Goal: Task Accomplishment & Management: Manage account settings

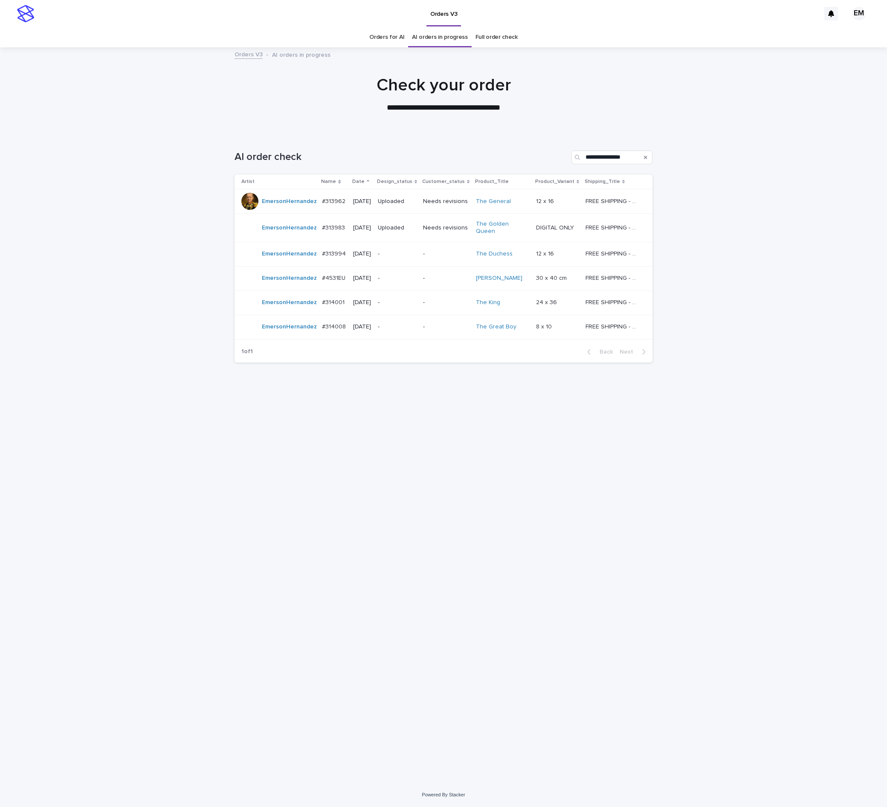
click at [398, 38] on link "Orders for AI" at bounding box center [386, 37] width 35 height 20
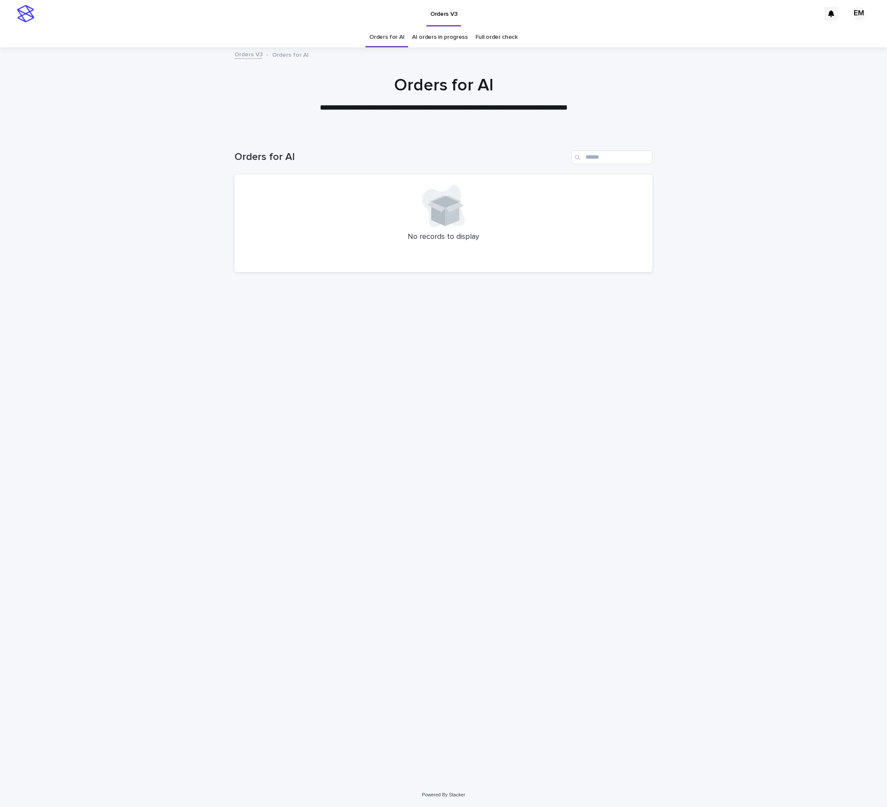
drag, startPoint x: 179, startPoint y: 639, endPoint x: 101, endPoint y: 612, distance: 82.0
click at [182, 366] on div "Loading... Saving… Loading... Saving… Orders for AI No records to display" at bounding box center [443, 457] width 887 height 649
click at [282, 366] on div "Loading... Saving… Loading... Saving… Orders for AI No records to display" at bounding box center [443, 447] width 426 height 628
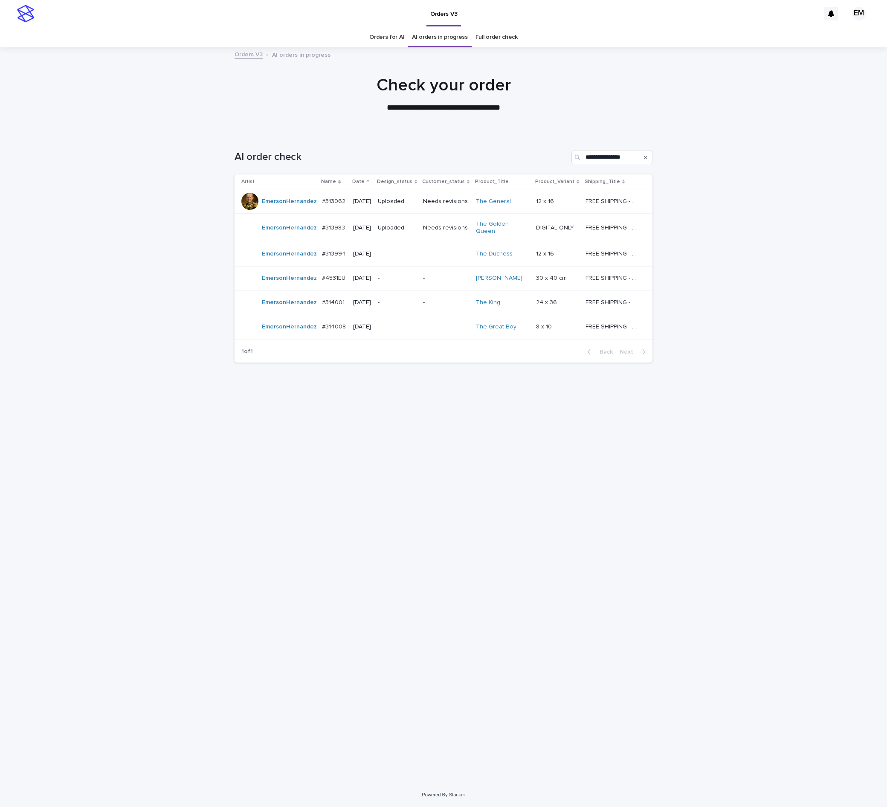
click at [384, 34] on link "Orders for AI" at bounding box center [386, 37] width 35 height 20
click at [373, 43] on link "Orders for AI" at bounding box center [386, 37] width 35 height 20
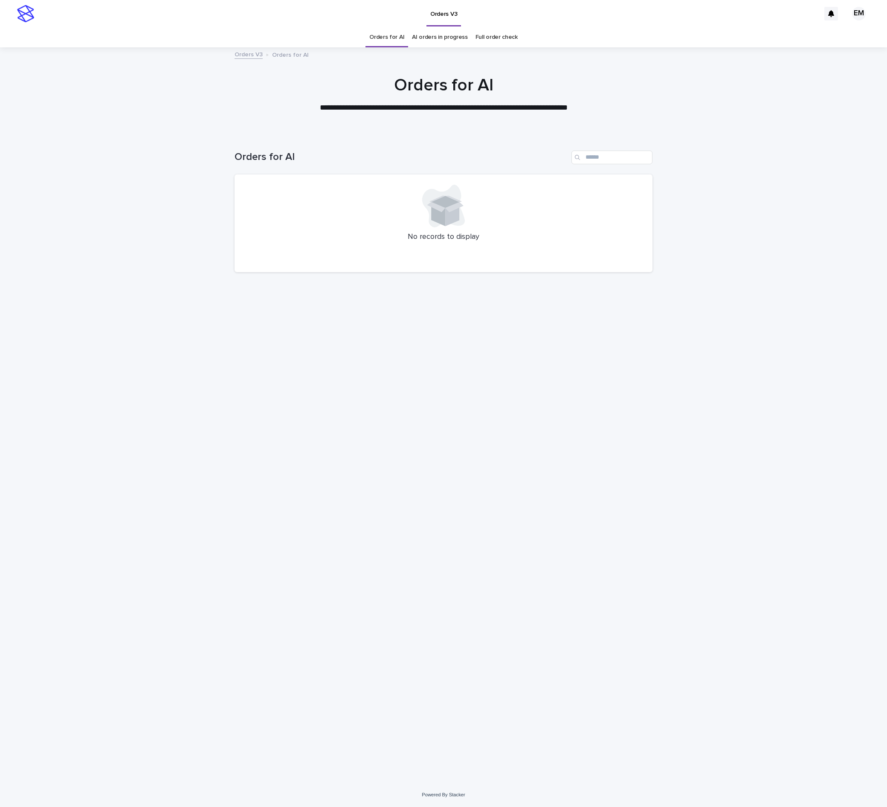
click at [404, 454] on div "Loading... Saving… Loading... Saving… Orders for AI No records to display" at bounding box center [443, 447] width 426 height 628
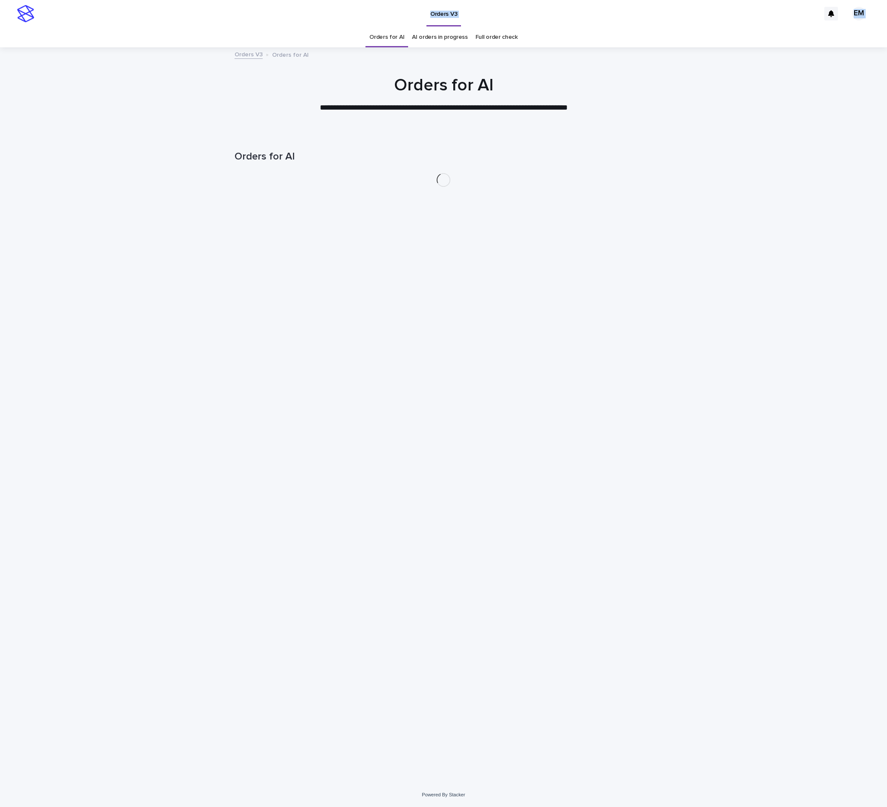
drag, startPoint x: 0, startPoint y: 0, endPoint x: 211, endPoint y: -69, distance: 222.5
click at [211, 0] on html "**********" at bounding box center [443, 403] width 887 height 807
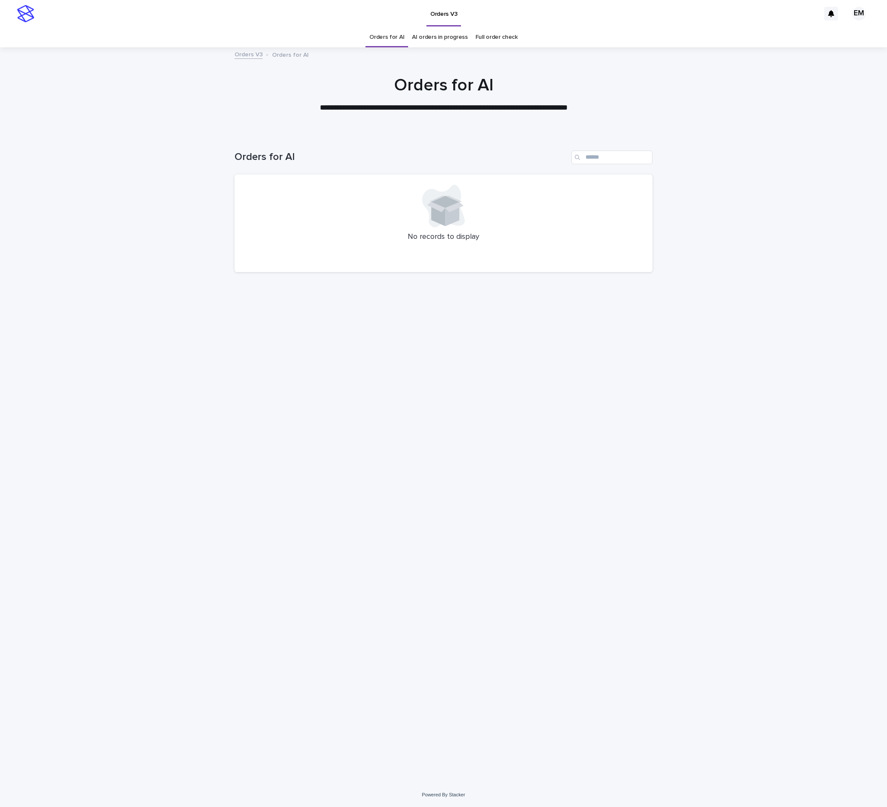
click at [359, 362] on div "Loading... Saving… Loading... Saving… Orders for AI No records to display" at bounding box center [443, 447] width 426 height 628
click at [468, 504] on div "Loading... Saving… Loading... Saving… Orders for AI No records to display" at bounding box center [443, 447] width 426 height 628
click at [371, 518] on div "Loading... Saving… Loading... Saving… Orders for AI No records to display" at bounding box center [443, 447] width 426 height 628
click at [516, 455] on div "Loading... Saving… Loading... Saving… Orders for AI No records to display" at bounding box center [443, 447] width 426 height 628
click at [456, 542] on div "Loading... Saving… Loading... Saving… Orders for AI No records to display" at bounding box center [443, 447] width 426 height 628
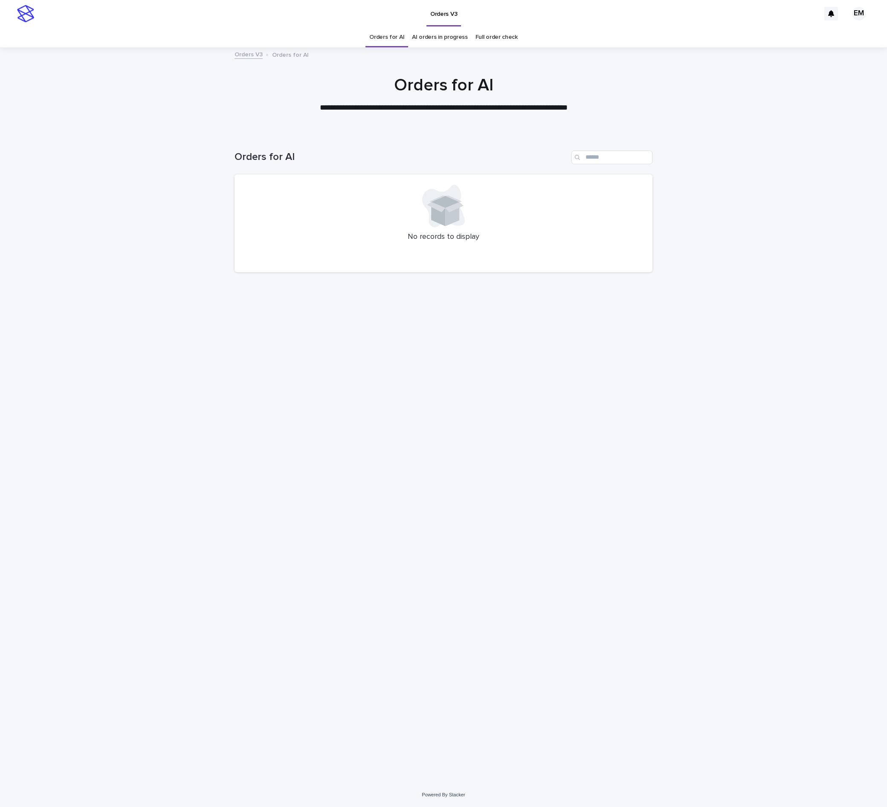
click at [341, 344] on div "Loading... Saving… Loading... Saving… Orders for AI No records to display" at bounding box center [443, 447] width 426 height 628
click at [379, 479] on div "Loading... Saving… Loading... Saving… Orders for AI No records to display" at bounding box center [443, 447] width 426 height 628
click at [354, 587] on div "Loading... Saving… Loading... Saving… Orders for AI No records to display" at bounding box center [443, 447] width 426 height 628
click at [378, 519] on div "Loading... Saving… Loading... Saving… Orders for AI No records to display" at bounding box center [443, 447] width 426 height 628
click at [810, 806] on html "**********" at bounding box center [443, 403] width 887 height 807
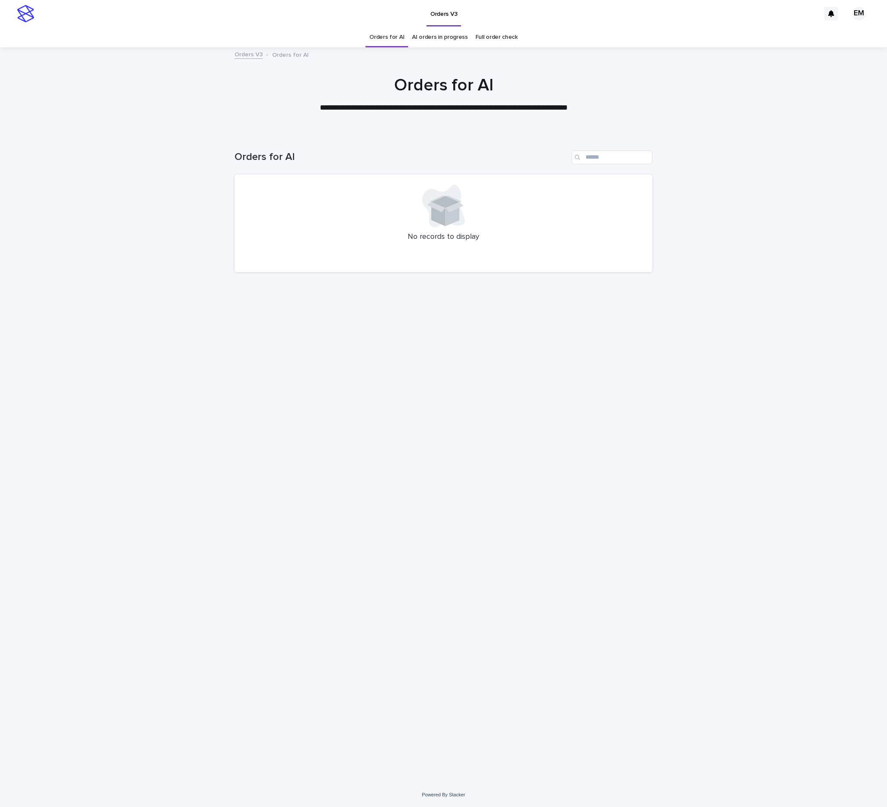
click at [303, 541] on div "Loading... Saving… Loading... Saving… Orders for AI No records to display" at bounding box center [443, 447] width 426 height 628
click at [440, 564] on div "Loading... Saving… Loading... Saving… Orders for AI No records to display" at bounding box center [443, 447] width 426 height 628
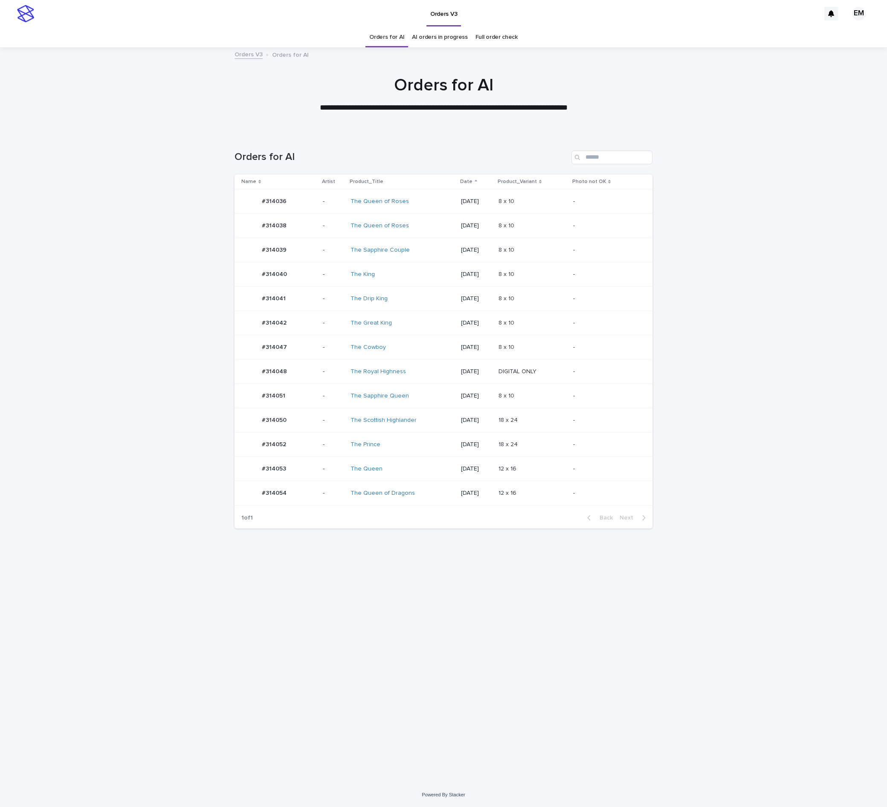
click at [323, 252] on p "-" at bounding box center [333, 249] width 21 height 7
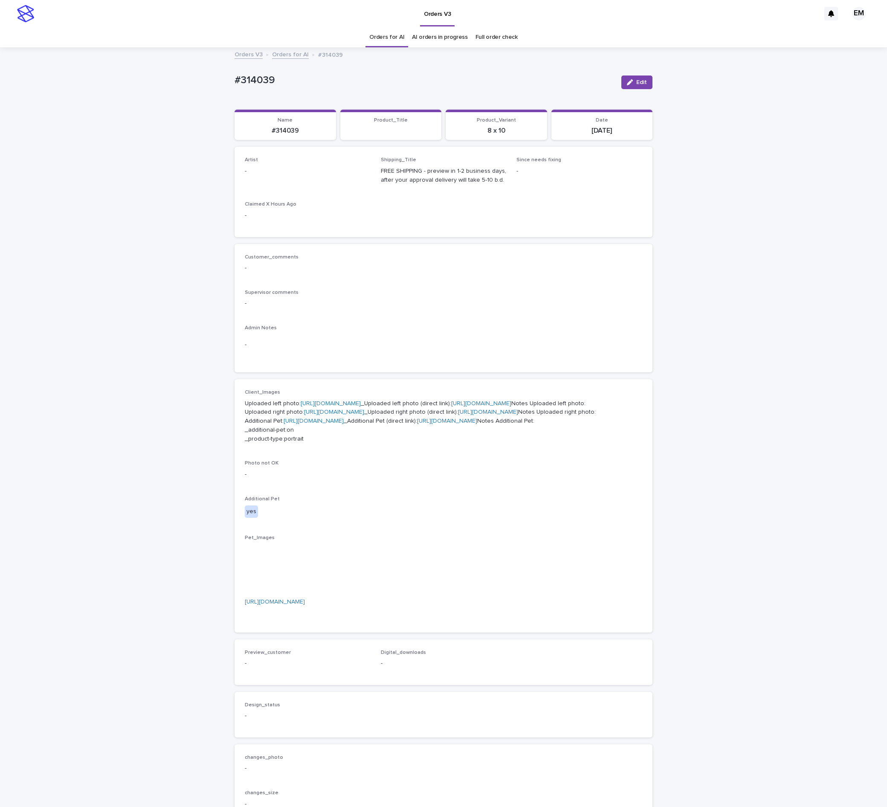
drag, startPoint x: 625, startPoint y: 79, endPoint x: 347, endPoint y: 160, distance: 289.5
click at [625, 78] on button "Edit" at bounding box center [636, 82] width 31 height 14
click at [342, 168] on div at bounding box center [356, 175] width 28 height 16
paste input "**********"
type input "**********"
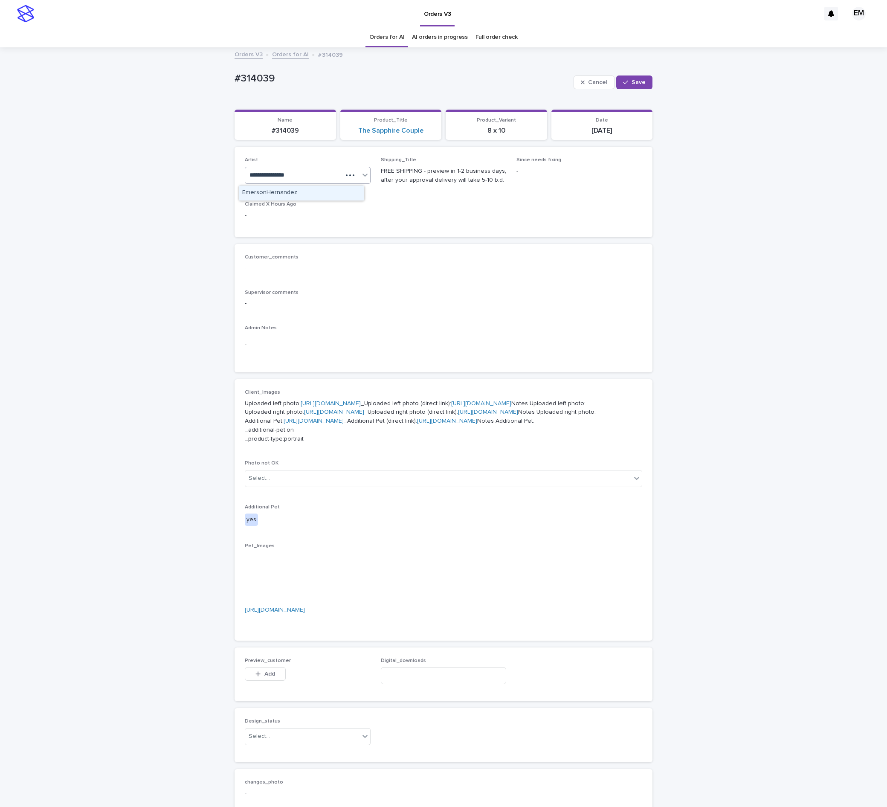
click at [319, 194] on div "EmersonHernandez" at bounding box center [301, 192] width 125 height 15
click at [635, 86] on button "Save" at bounding box center [634, 82] width 36 height 14
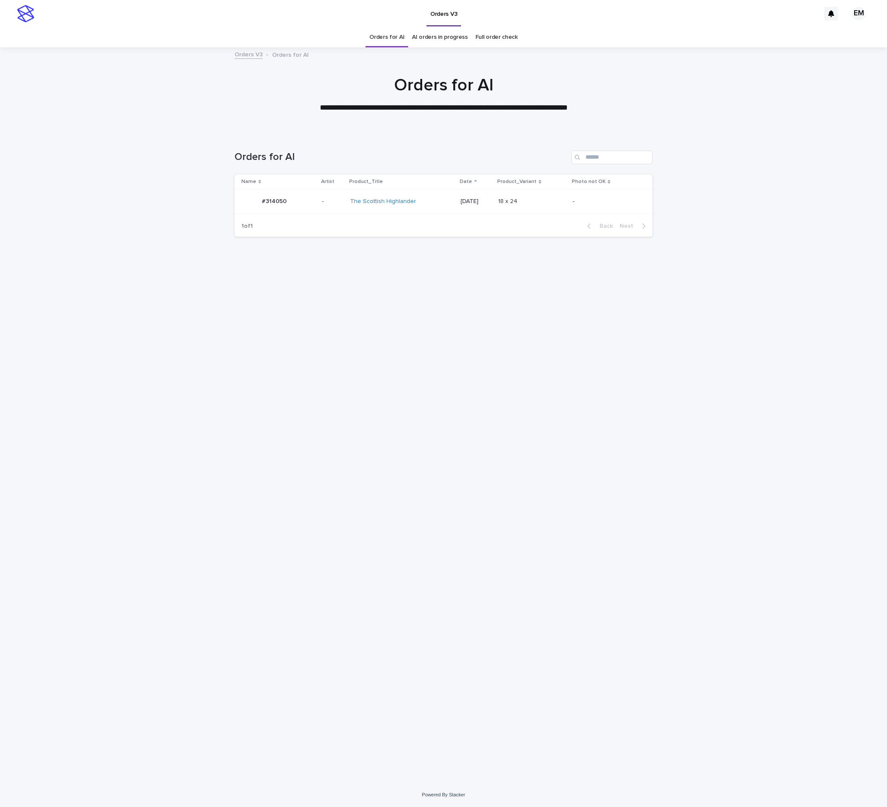
click at [323, 208] on div "-" at bounding box center [332, 201] width 21 height 14
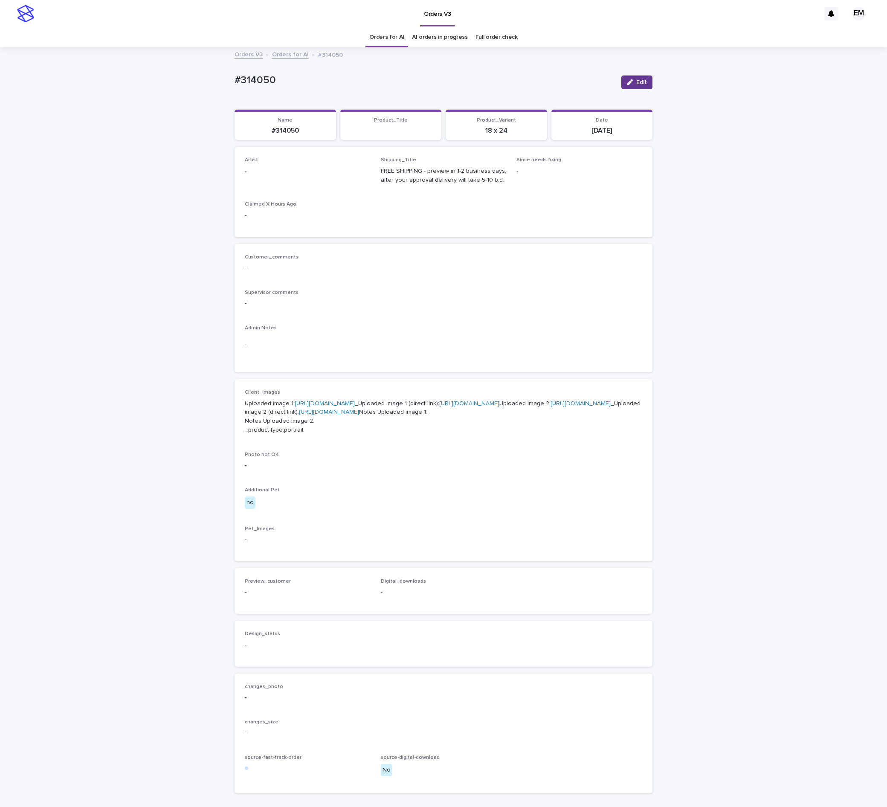
click at [632, 77] on div "Edit" at bounding box center [635, 82] width 35 height 34
click at [292, 178] on div "Artist -" at bounding box center [308, 169] width 126 height 25
click at [631, 91] on div "Edit" at bounding box center [635, 82] width 35 height 34
click at [321, 176] on p "-" at bounding box center [308, 171] width 126 height 9
click at [640, 81] on button "Edit" at bounding box center [636, 82] width 31 height 14
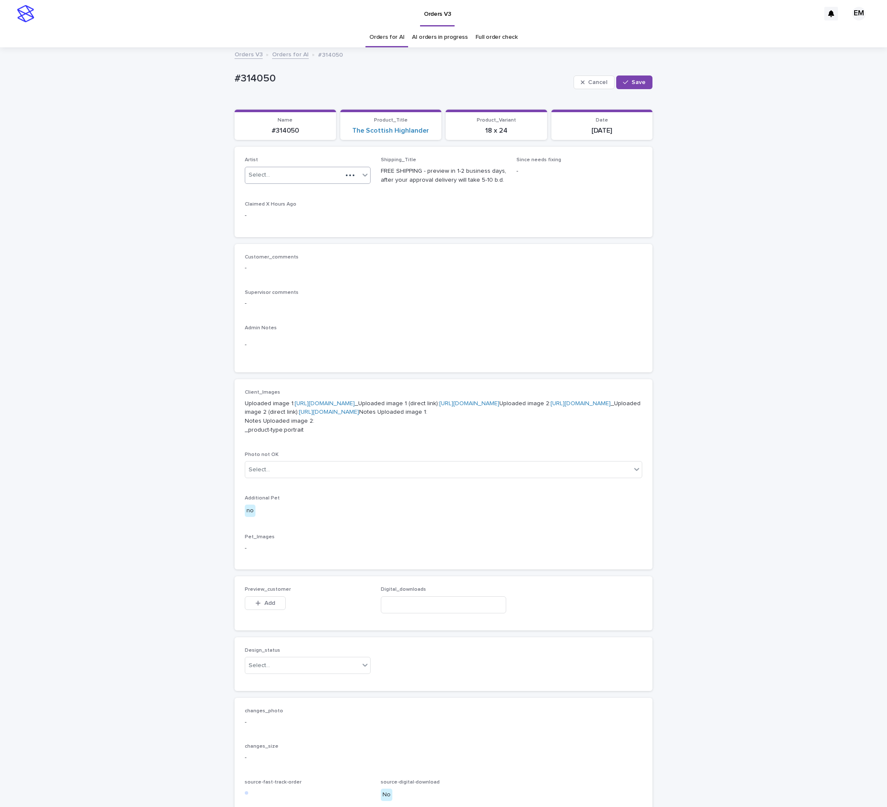
click at [281, 171] on div "Select..." at bounding box center [293, 175] width 97 height 14
paste input "**********"
type input "**********"
click at [628, 90] on div "Cancel Save" at bounding box center [612, 82] width 79 height 34
click at [631, 81] on span "Save" at bounding box center [638, 82] width 14 height 6
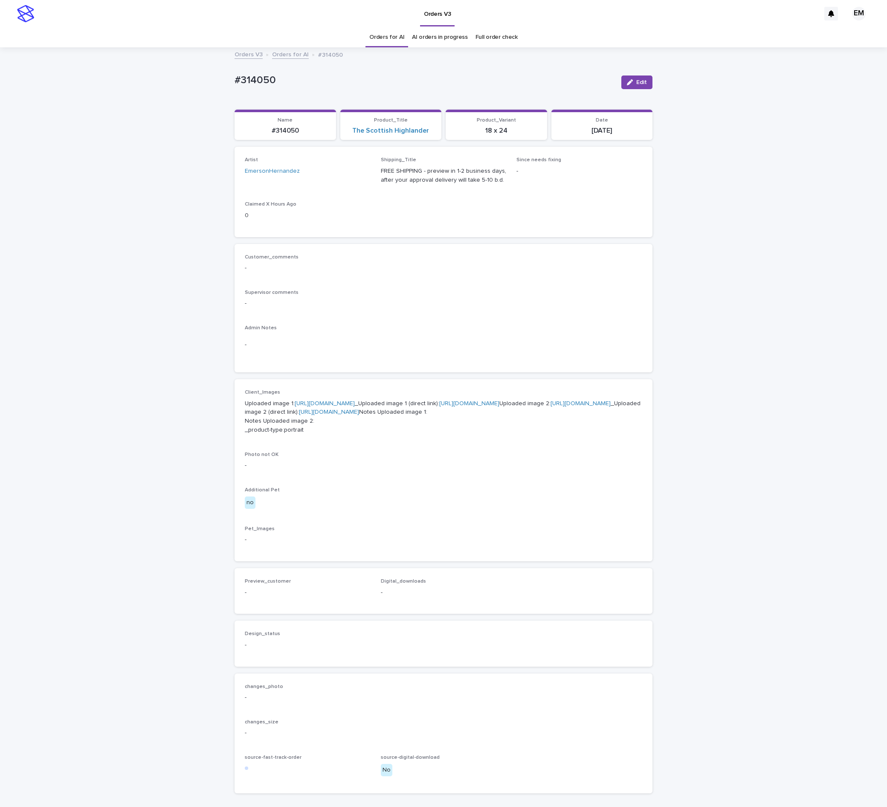
click at [157, 258] on div "Loading... Saving… Loading... Saving… #314050 Edit #314050 Edit Sorry, there wa…" at bounding box center [443, 445] width 887 height 794
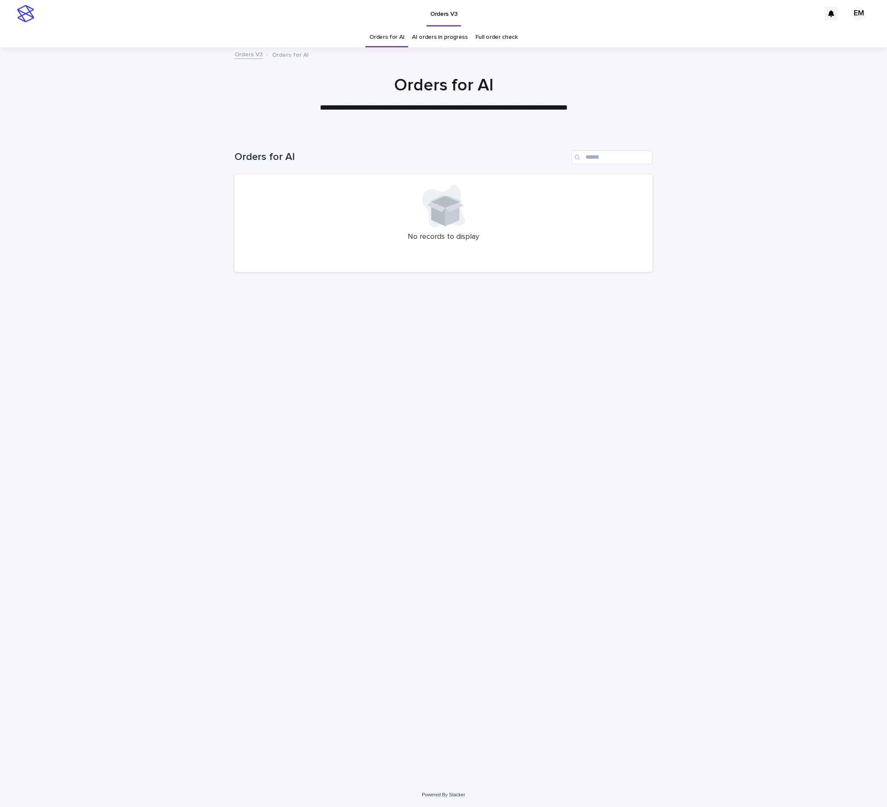
click at [165, 574] on div "Loading... Saving… Loading... Saving… Orders for AI No records to display" at bounding box center [443, 457] width 887 height 649
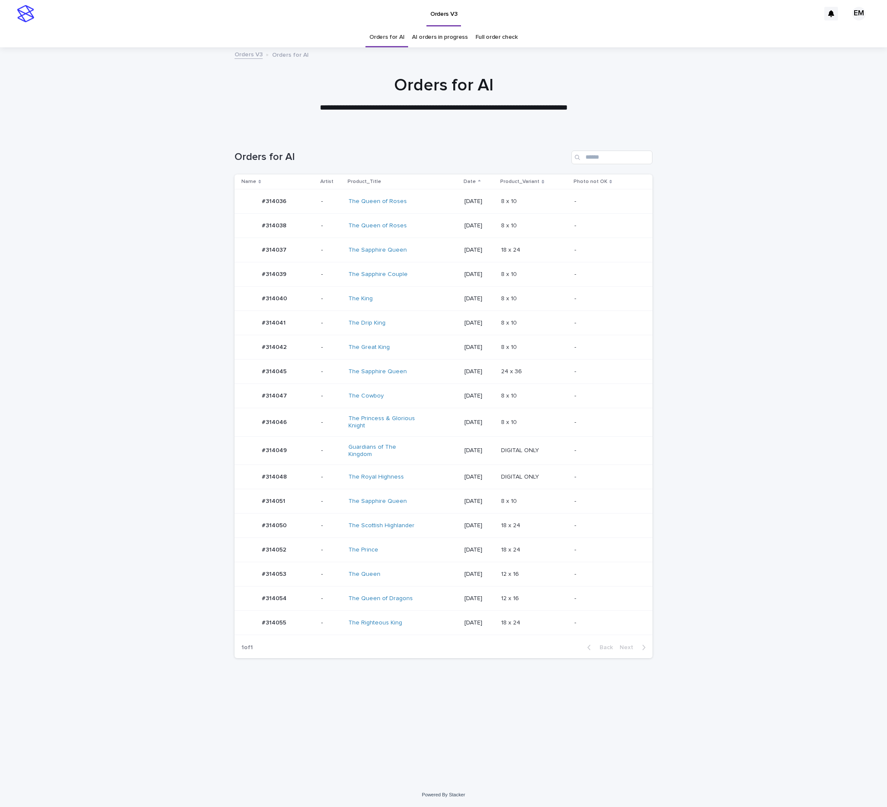
click at [325, 480] on p "-" at bounding box center [331, 476] width 20 height 7
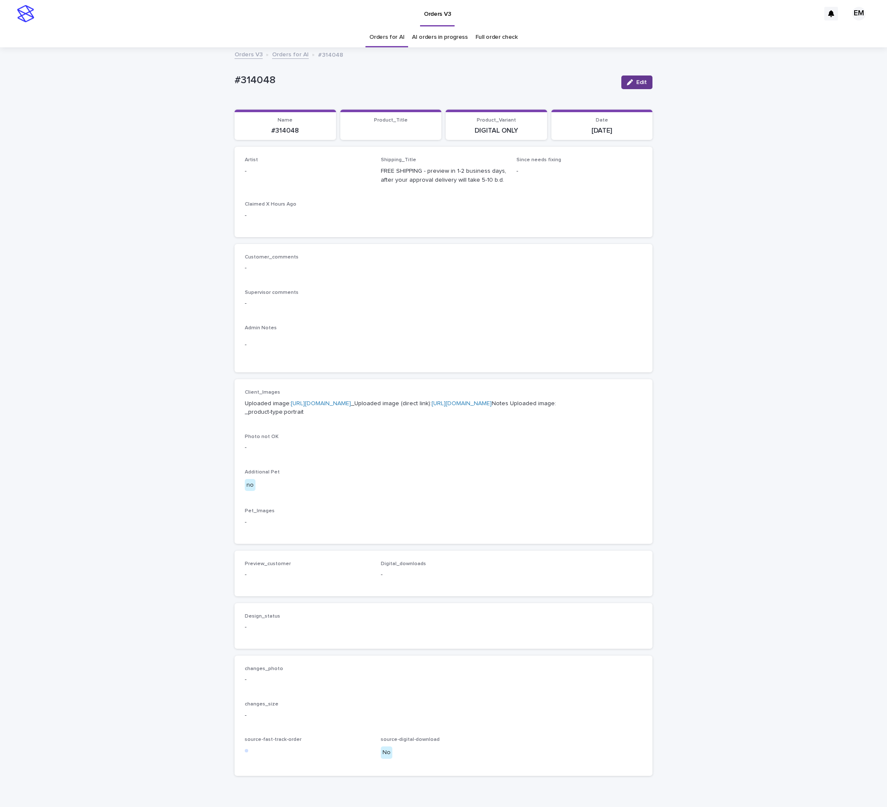
click at [633, 86] on button "Edit" at bounding box center [636, 82] width 31 height 14
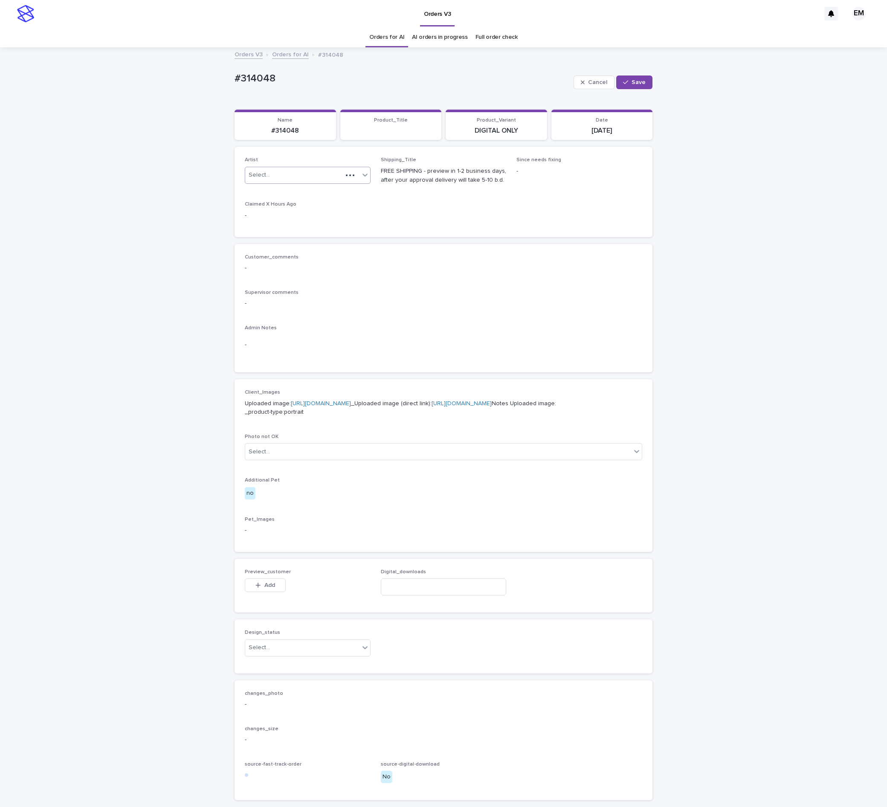
click at [333, 177] on div "Select..." at bounding box center [293, 175] width 97 height 14
paste input "**********"
type input "**********"
click at [326, 195] on div "EmersonHernandez" at bounding box center [301, 192] width 125 height 15
drag, startPoint x: 623, startPoint y: 78, endPoint x: 420, endPoint y: 72, distance: 203.9
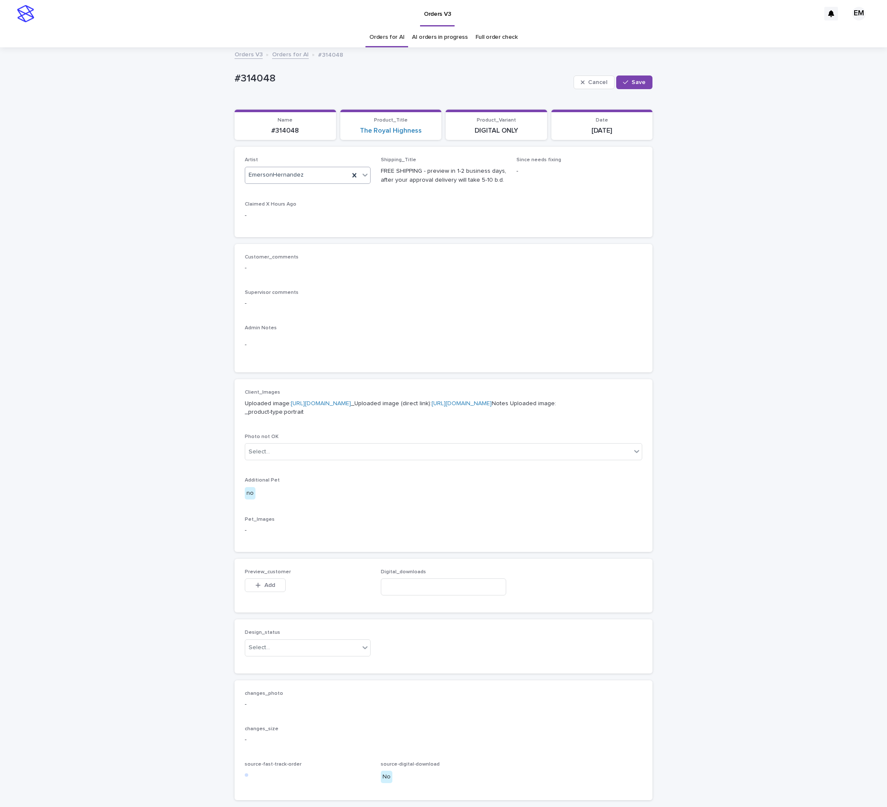
click at [623, 78] on button "Save" at bounding box center [634, 82] width 36 height 14
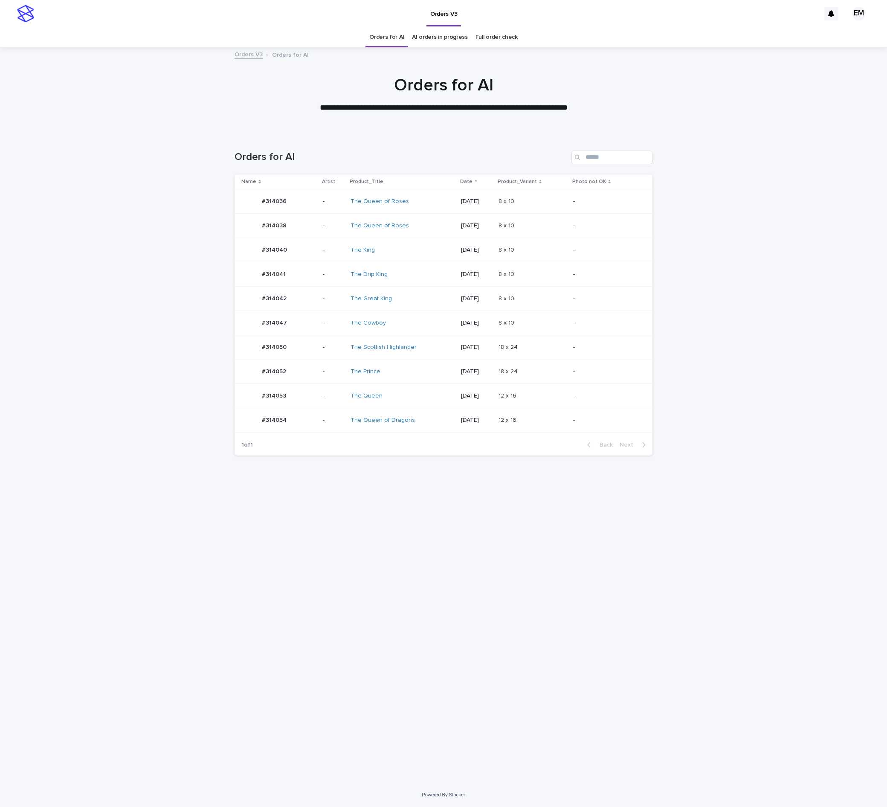
click at [309, 224] on div "#314038 #314038" at bounding box center [278, 225] width 75 height 17
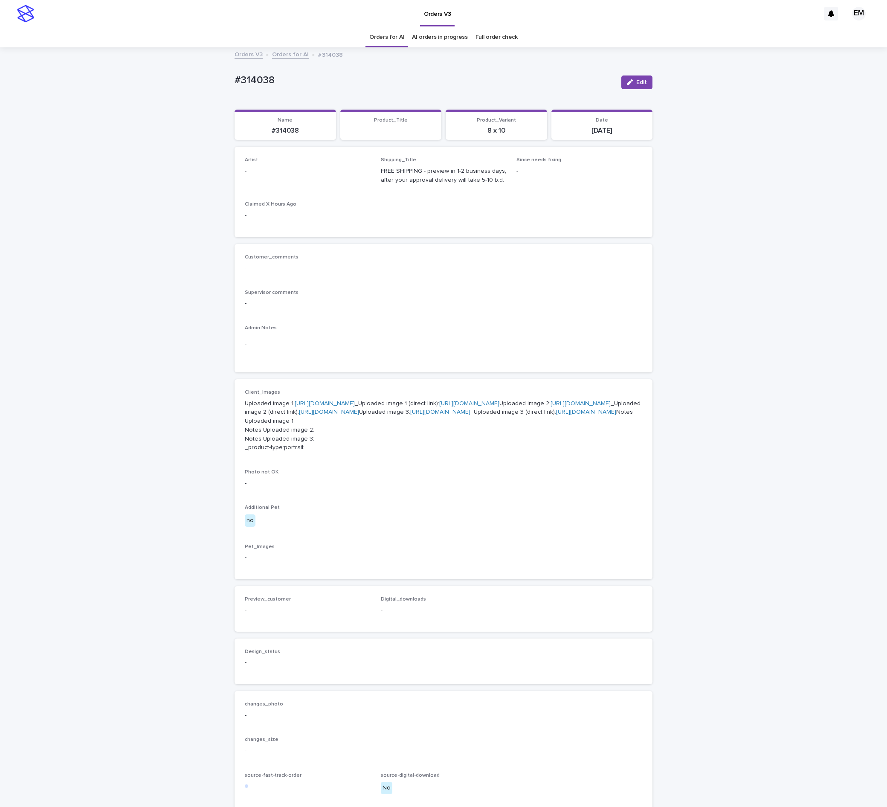
click at [621, 86] on button "Edit" at bounding box center [636, 82] width 31 height 14
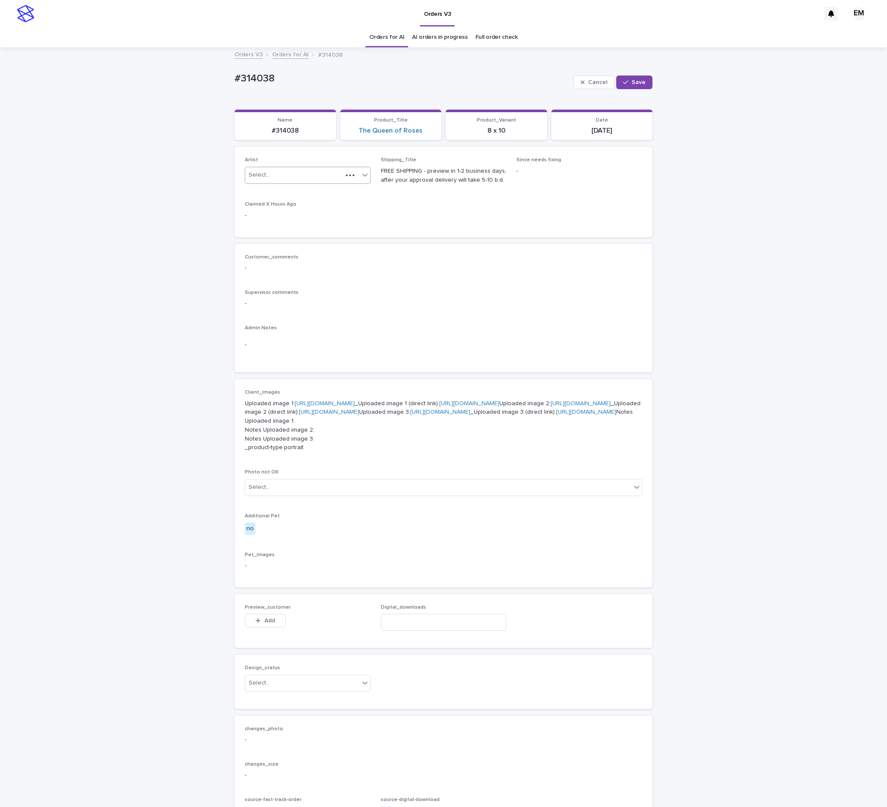
click at [347, 171] on div at bounding box center [349, 175] width 15 height 9
paste input "**********"
type input "**********"
drag, startPoint x: 626, startPoint y: 84, endPoint x: 604, endPoint y: 55, distance: 36.5
click at [631, 84] on span "Save" at bounding box center [638, 82] width 14 height 6
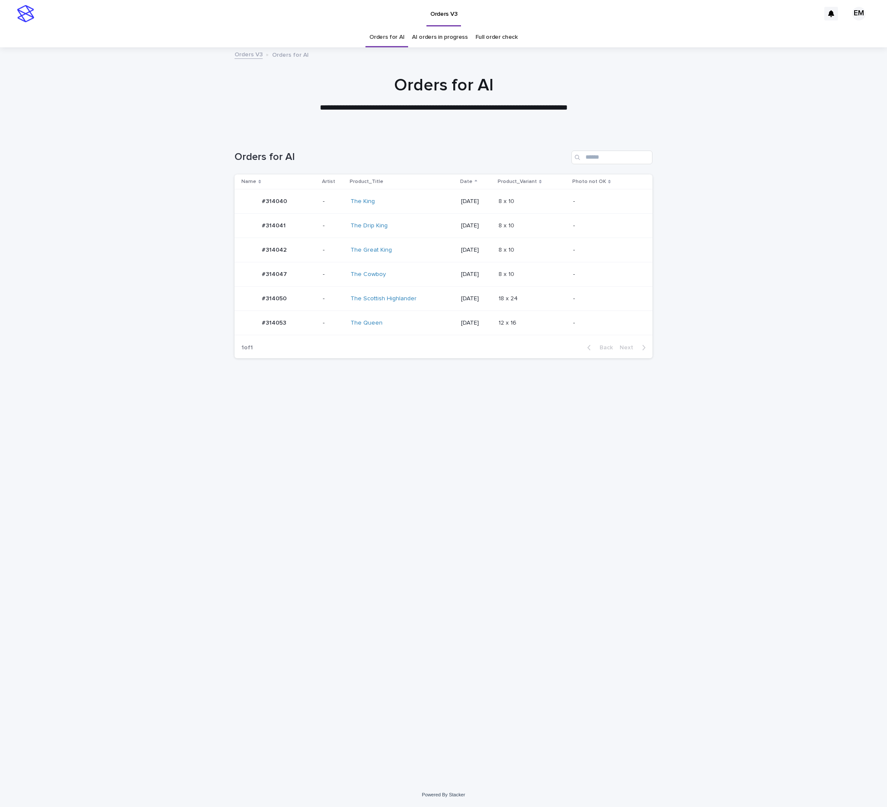
click at [319, 217] on td "-" at bounding box center [333, 226] width 28 height 24
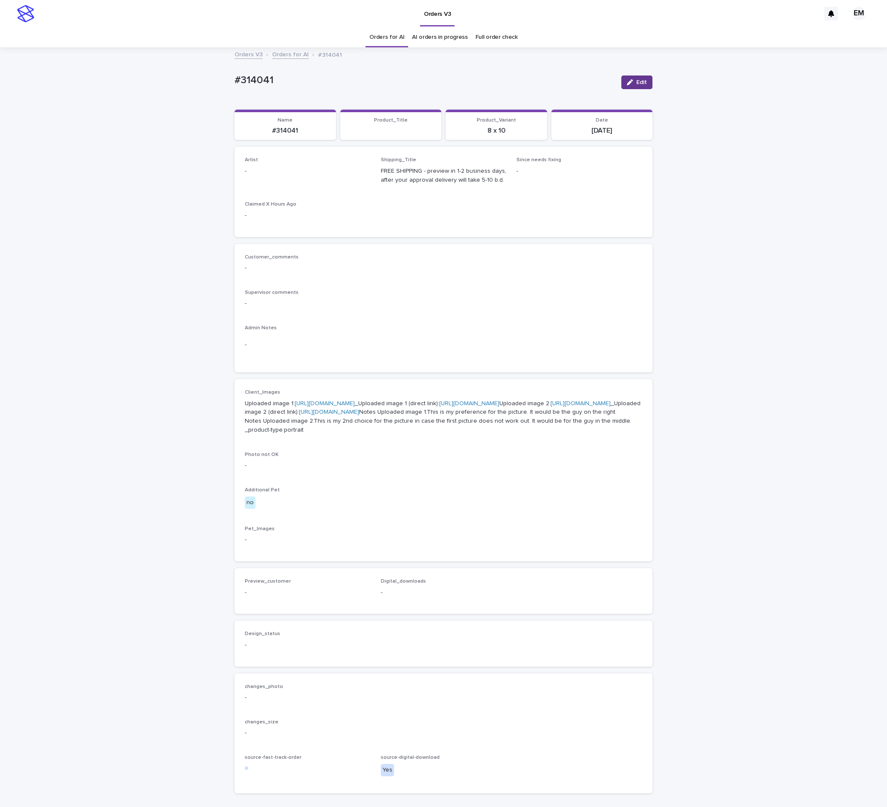
drag, startPoint x: 626, startPoint y: 84, endPoint x: 397, endPoint y: 155, distance: 240.0
click at [627, 84] on icon "button" at bounding box center [630, 82] width 6 height 6
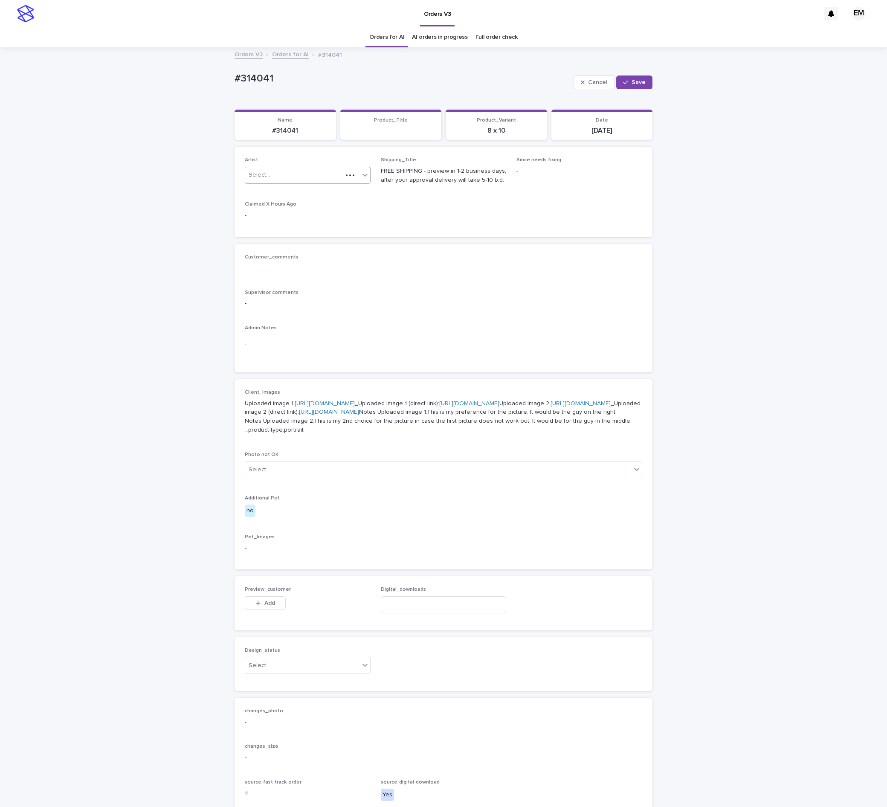
click at [322, 172] on div "Select..." at bounding box center [308, 175] width 126 height 17
paste input "**********"
type input "**********"
click at [631, 81] on span "Save" at bounding box center [638, 82] width 14 height 6
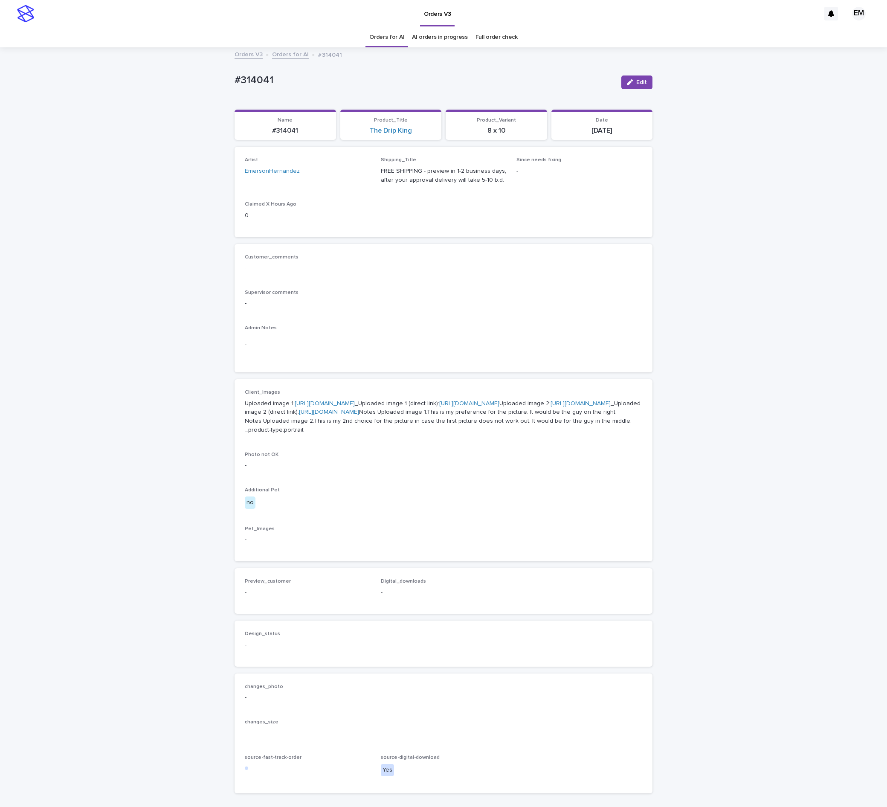
drag, startPoint x: 420, startPoint y: 187, endPoint x: 422, endPoint y: 198, distance: 11.4
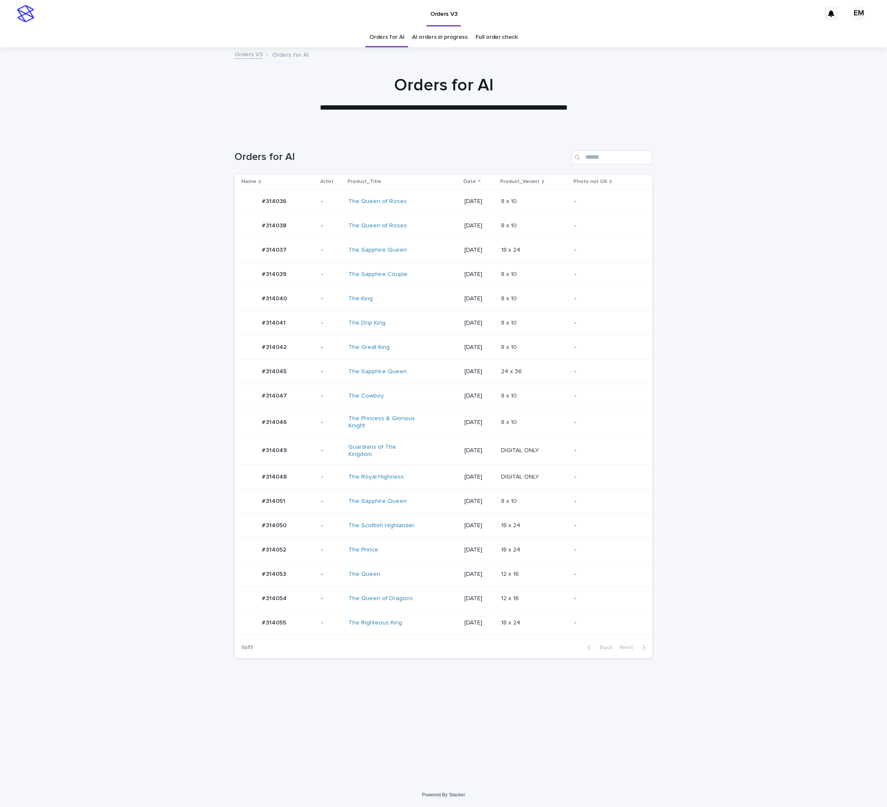
click at [309, 434] on td "#314046 #314046" at bounding box center [275, 422] width 83 height 29
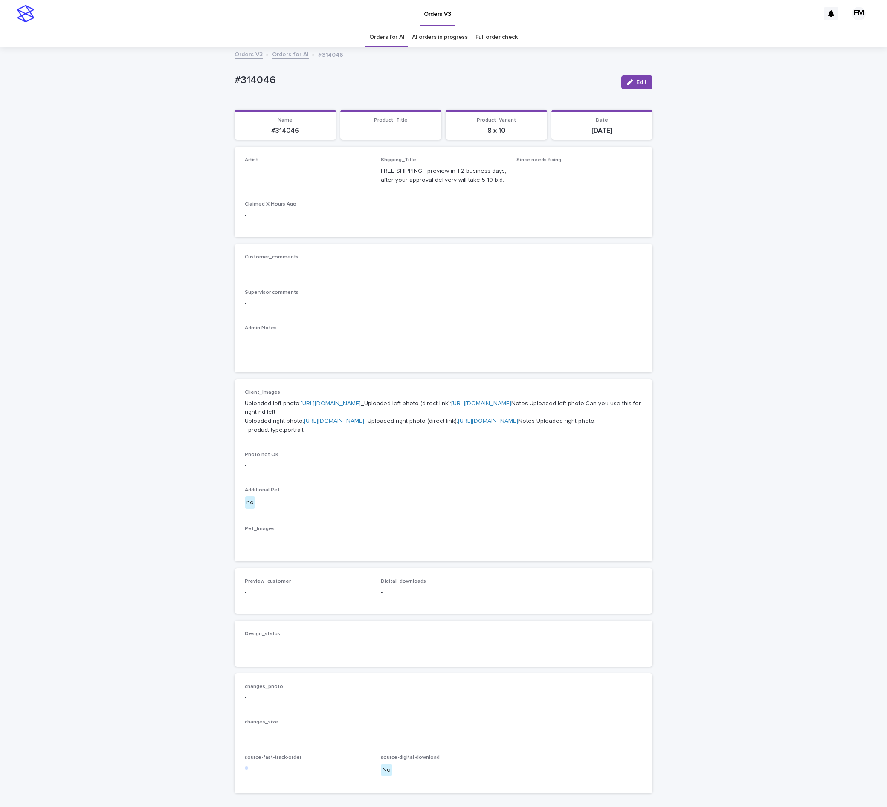
drag, startPoint x: 633, startPoint y: 80, endPoint x: 257, endPoint y: 158, distance: 384.0
click at [636, 80] on span "Edit" at bounding box center [641, 82] width 11 height 6
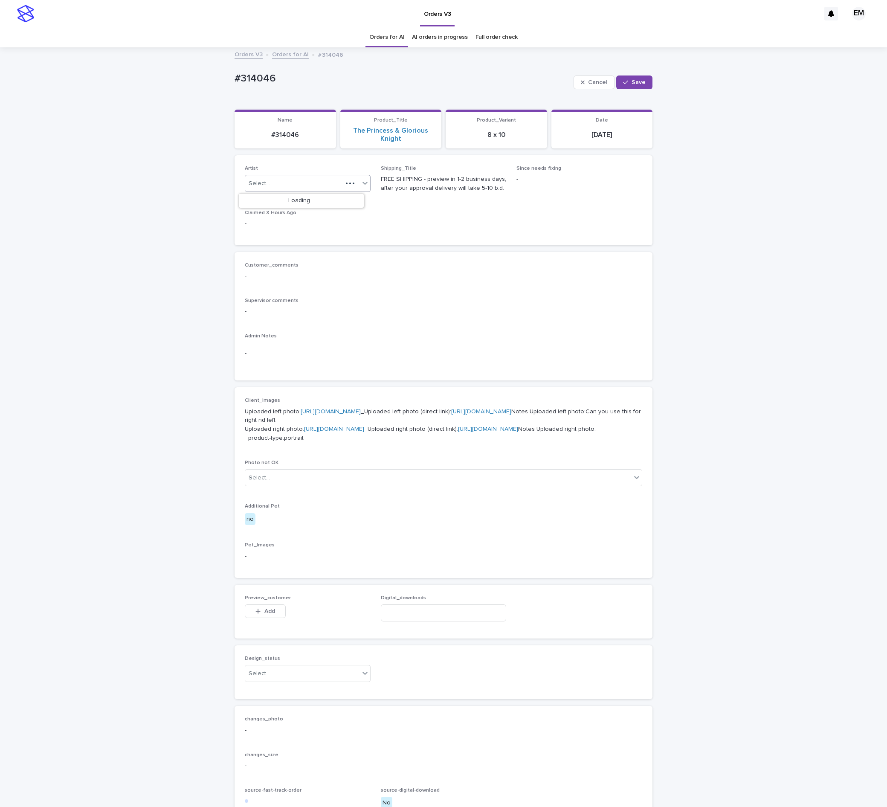
drag, startPoint x: 275, startPoint y: 175, endPoint x: 283, endPoint y: 199, distance: 25.1
click at [276, 175] on div "Select..." at bounding box center [308, 183] width 126 height 17
paste input "**********"
type input "**********"
drag, startPoint x: 287, startPoint y: 202, endPoint x: 332, endPoint y: 199, distance: 45.3
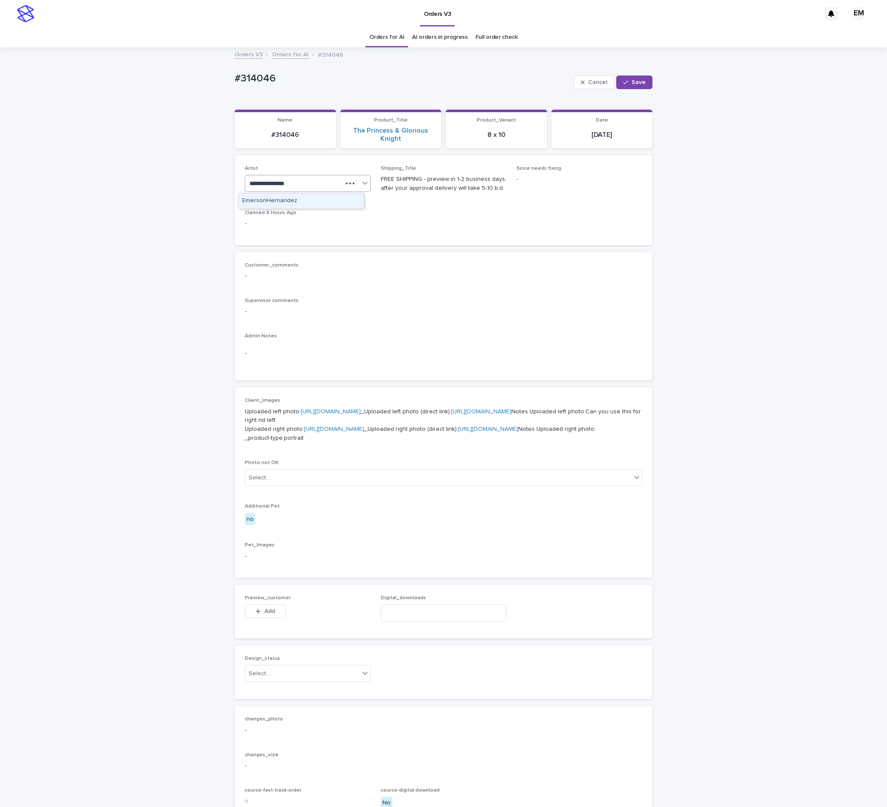
click at [288, 201] on div "EmersonHernandez" at bounding box center [301, 201] width 125 height 15
click at [610, 76] on div "Cancel Save" at bounding box center [612, 82] width 79 height 34
drag, startPoint x: 612, startPoint y: 84, endPoint x: 594, endPoint y: 77, distance: 19.5
click at [616, 83] on button "Save" at bounding box center [634, 82] width 36 height 14
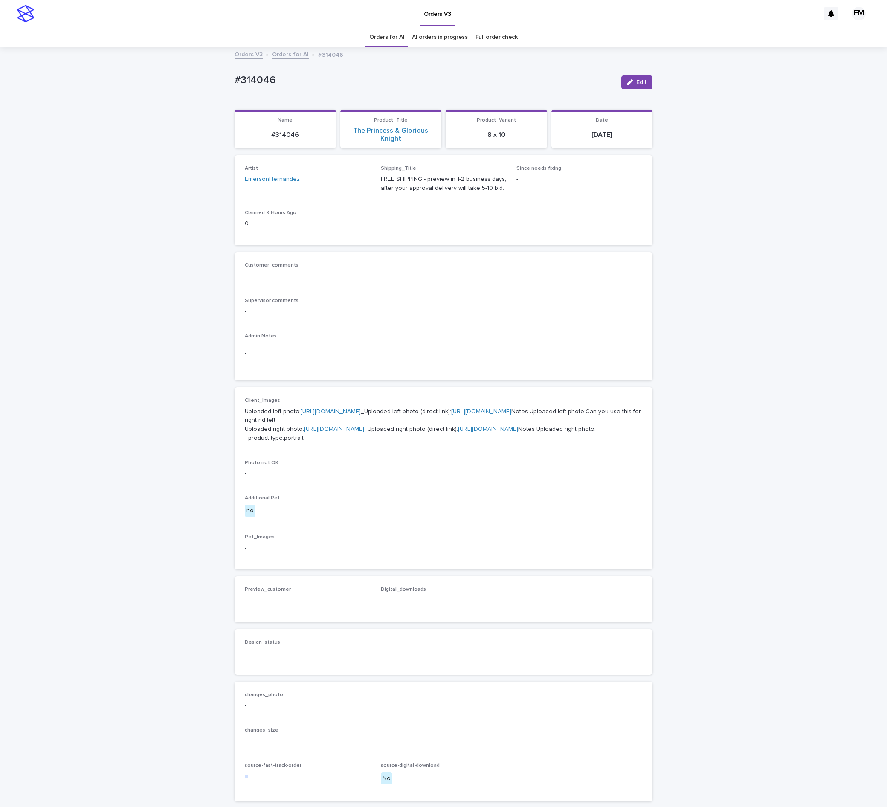
drag, startPoint x: 472, startPoint y: 205, endPoint x: 472, endPoint y: 200, distance: 6.0
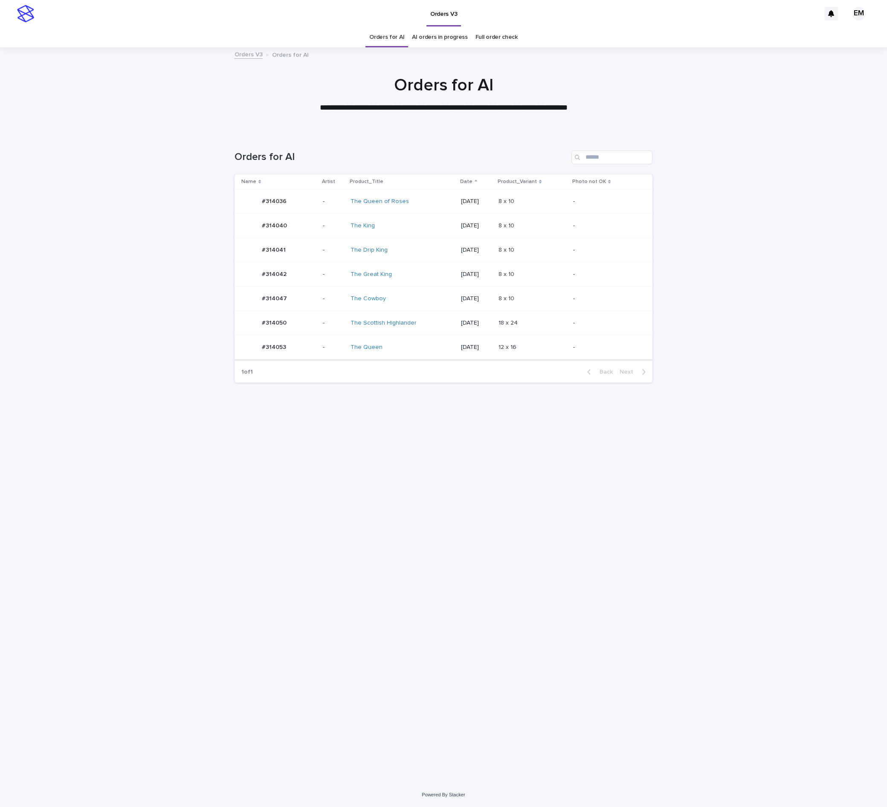
drag, startPoint x: 314, startPoint y: 365, endPoint x: 312, endPoint y: 361, distance: 4.6
click at [313, 361] on div "Name Artist Product_Title Date Product_Variant Photo not OK #314036 #314036 - T…" at bounding box center [443, 267] width 418 height 187
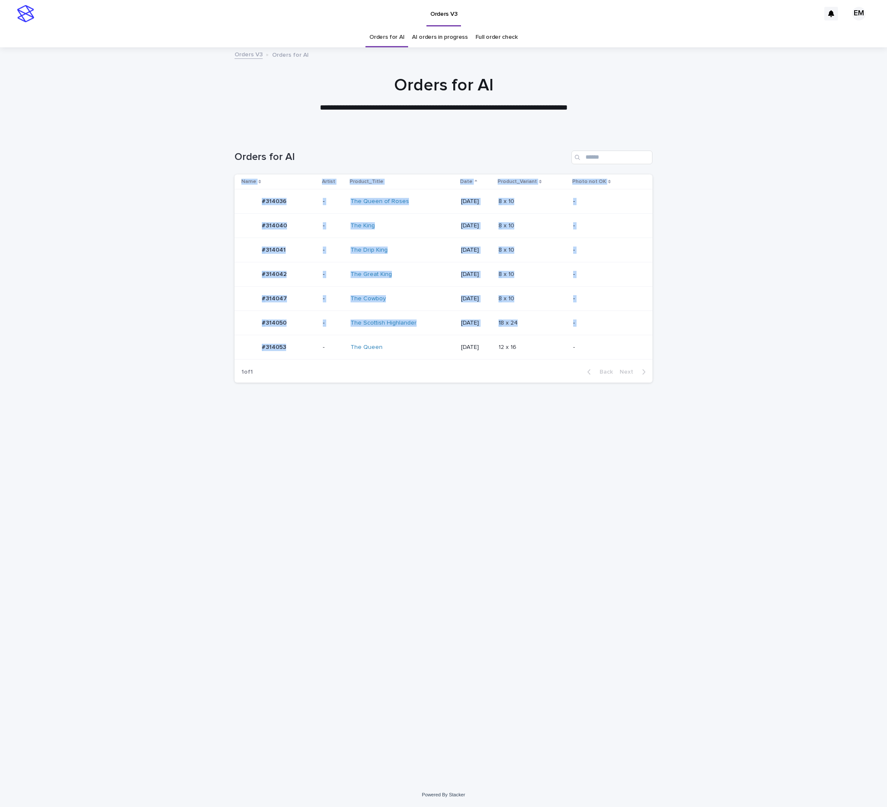
drag, startPoint x: 312, startPoint y: 361, endPoint x: 314, endPoint y: 350, distance: 11.2
click at [314, 350] on td "#314053 #314053" at bounding box center [276, 347] width 85 height 24
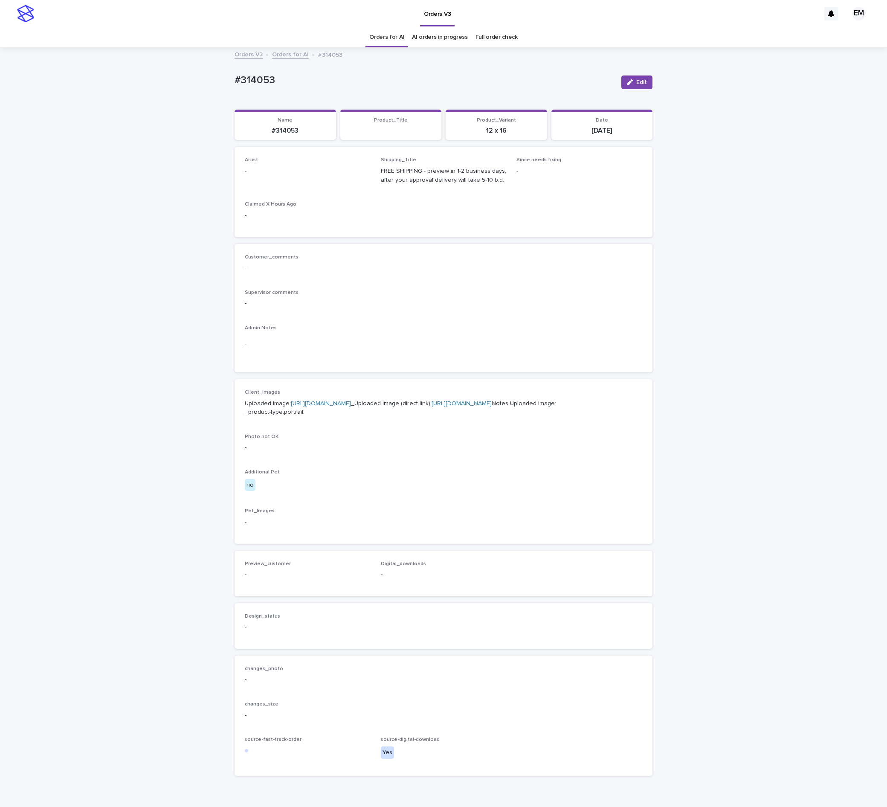
click at [627, 84] on icon "button" at bounding box center [630, 82] width 6 height 6
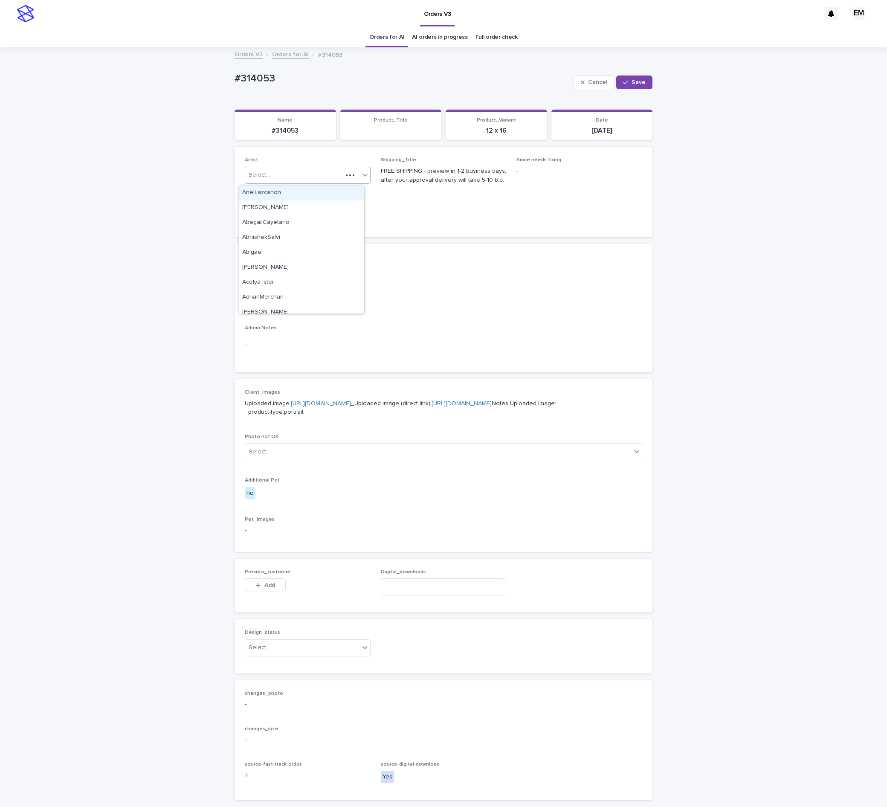
click at [321, 177] on div "Select..." at bounding box center [293, 175] width 97 height 14
paste input "**********"
type input "**********"
click at [309, 188] on div "EmersonHernandez" at bounding box center [301, 192] width 125 height 15
click at [624, 87] on button "Save" at bounding box center [634, 82] width 36 height 14
